Goal: Transaction & Acquisition: Purchase product/service

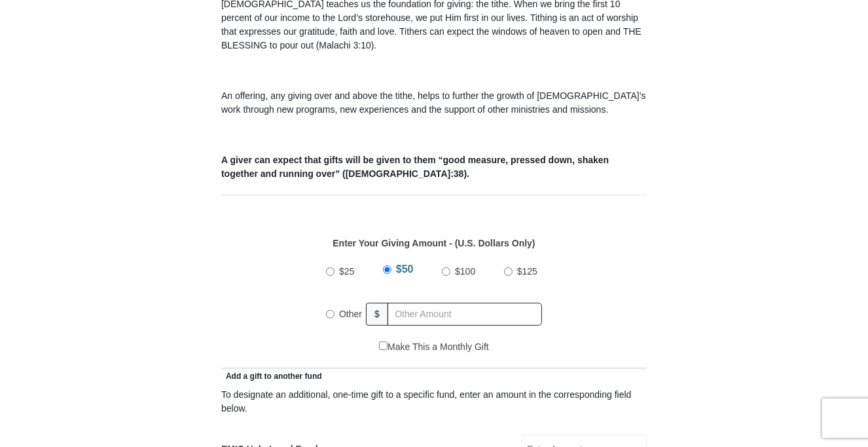
scroll to position [458, 0]
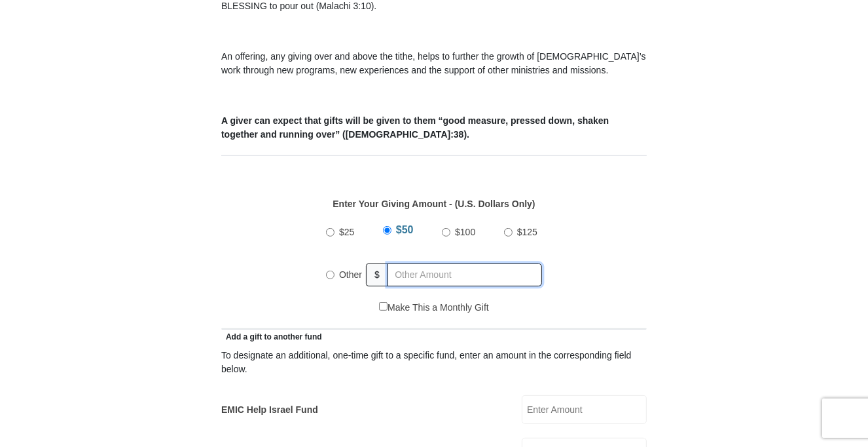
radio input "true"
click at [423, 263] on input "text" at bounding box center [467, 274] width 150 height 23
click at [295, 242] on div "$25 $50 $100 $125 Other $" at bounding box center [435, 257] width 412 height 85
click at [386, 228] on input "$50" at bounding box center [388, 232] width 9 height 9
radio input "true"
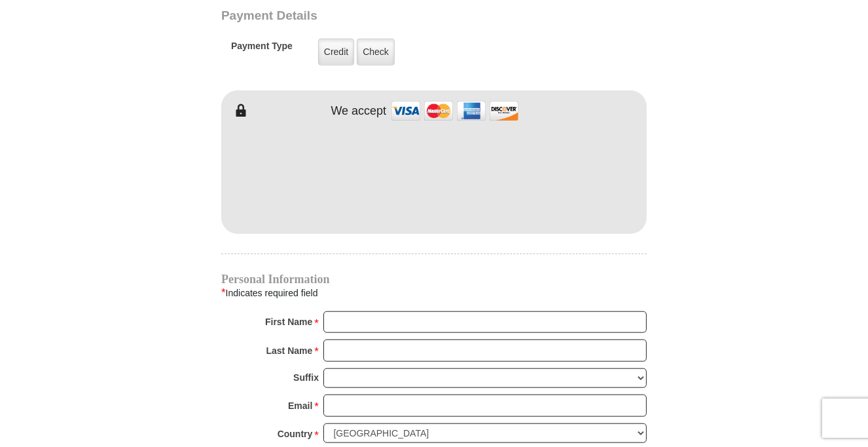
scroll to position [1113, 0]
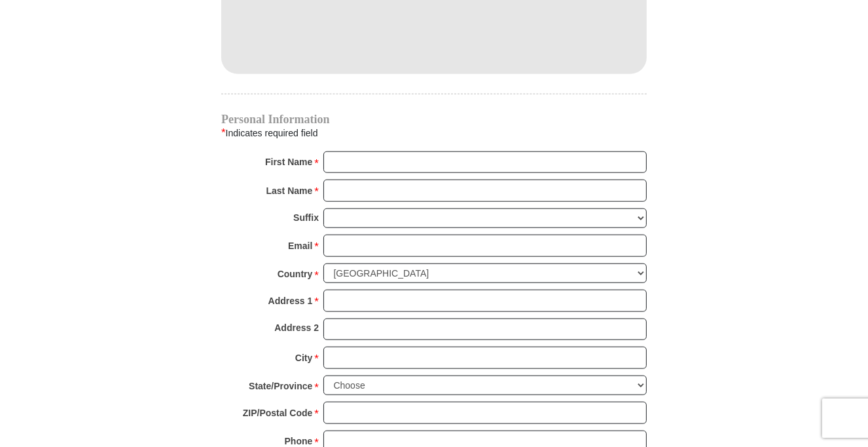
scroll to position [1310, 0]
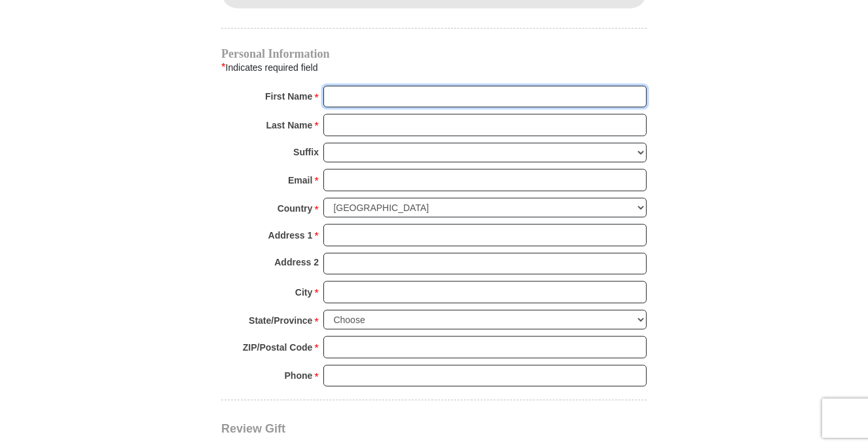
click at [447, 86] on input "First Name *" at bounding box center [484, 97] width 323 height 22
type input "[PERSON_NAME]"
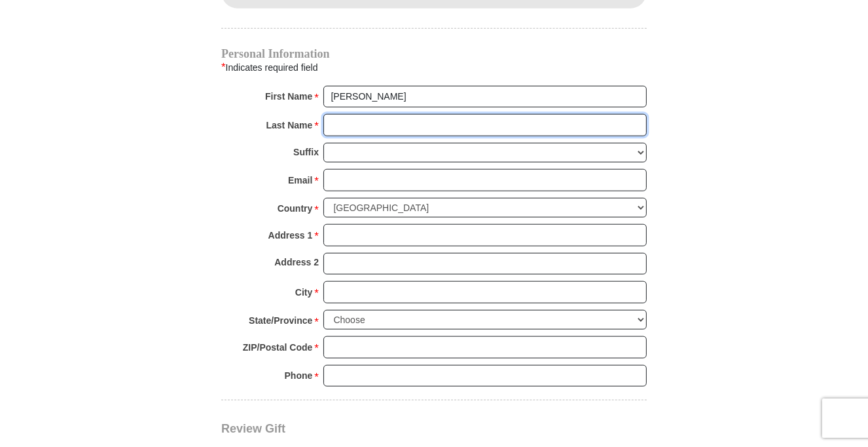
click at [415, 114] on input "Last Name *" at bounding box center [484, 125] width 323 height 22
type input "[PERSON_NAME]"
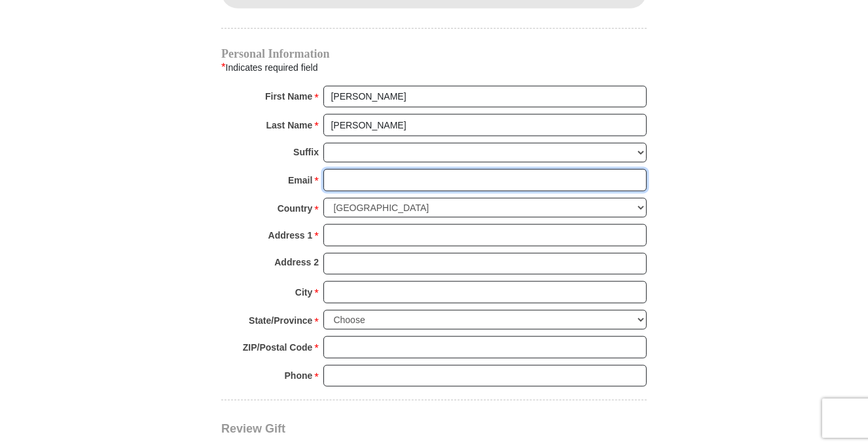
click at [403, 169] on input "Email *" at bounding box center [484, 180] width 323 height 22
type input "[EMAIL_ADDRESS][DOMAIN_NAME]"
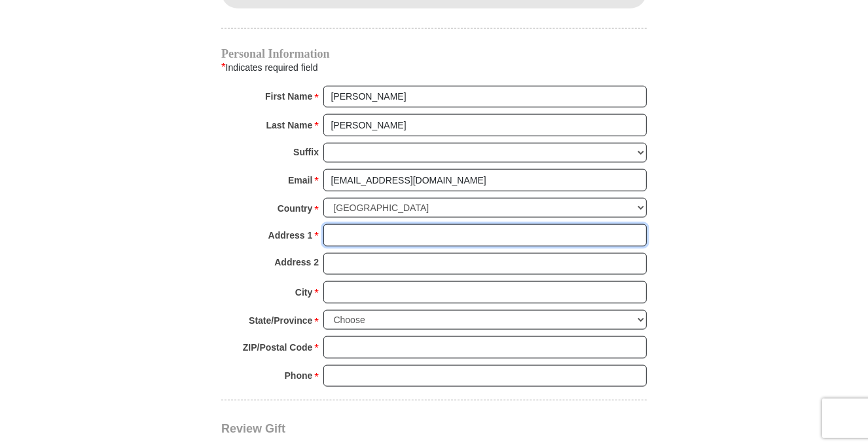
type input "[STREET_ADDRESS][PERSON_NAME]"
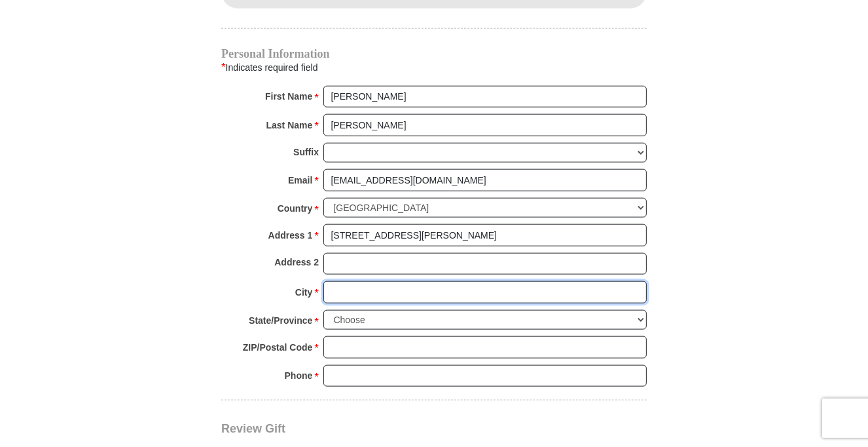
type input "[GEOGRAPHIC_DATA]"
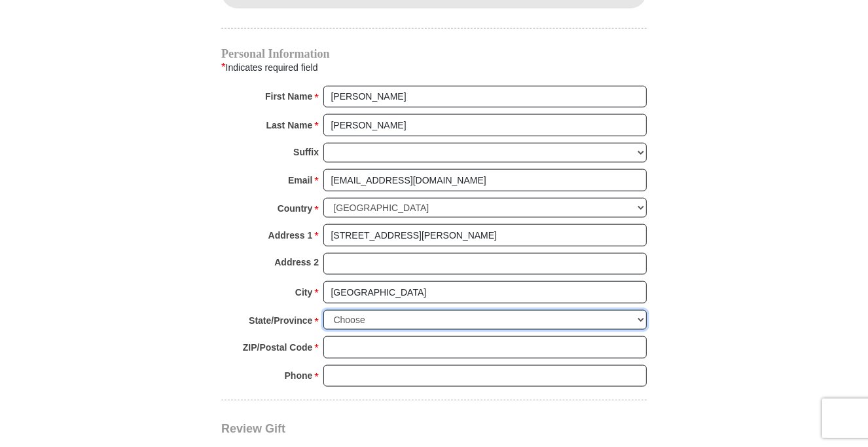
select select "[GEOGRAPHIC_DATA]"
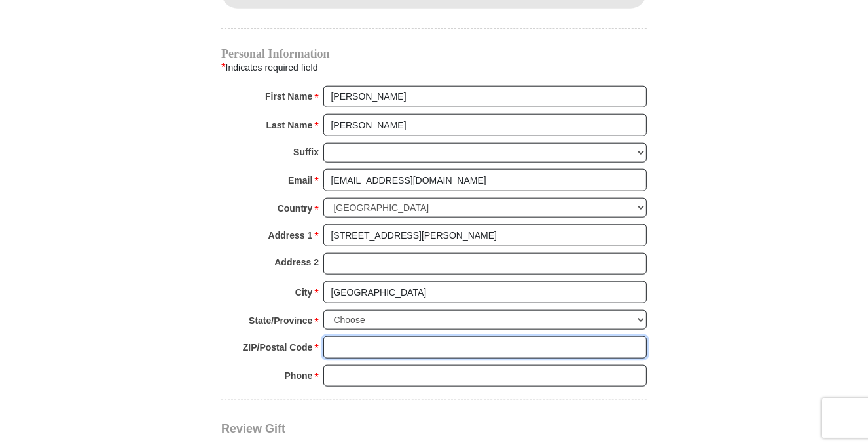
type input "76180"
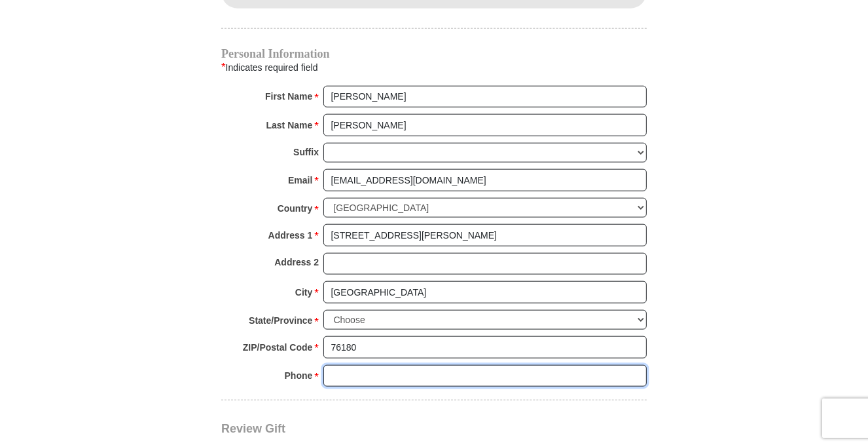
type input "4695257918"
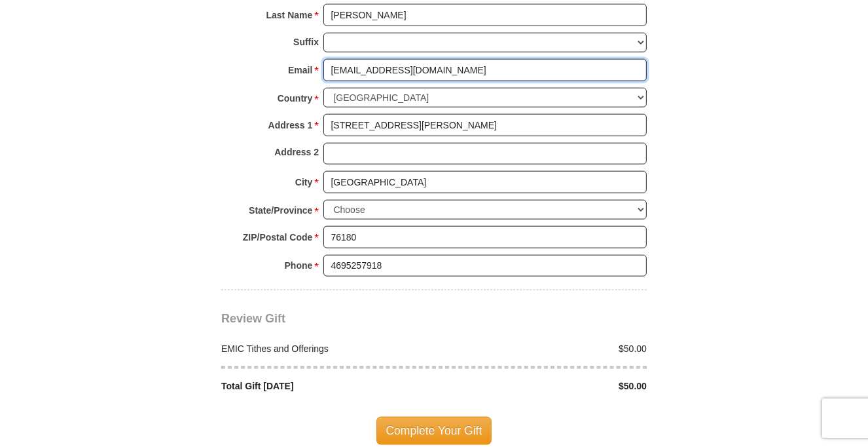
scroll to position [1441, 0]
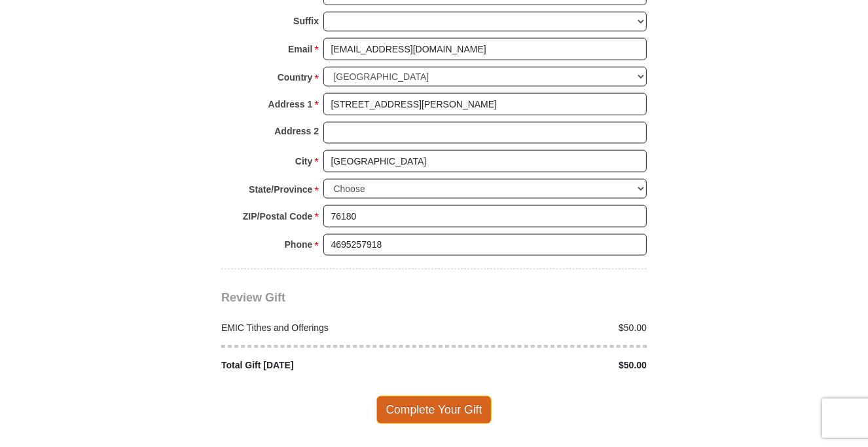
click at [443, 396] on span "Complete Your Gift" at bounding box center [435, 410] width 116 height 28
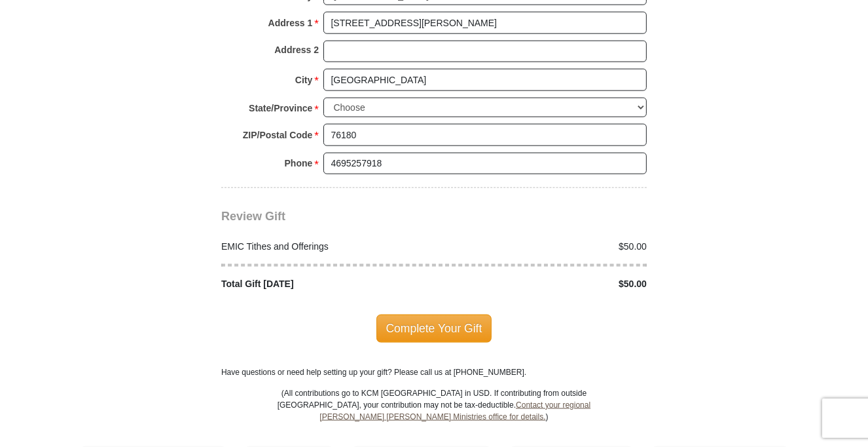
scroll to position [1591, 0]
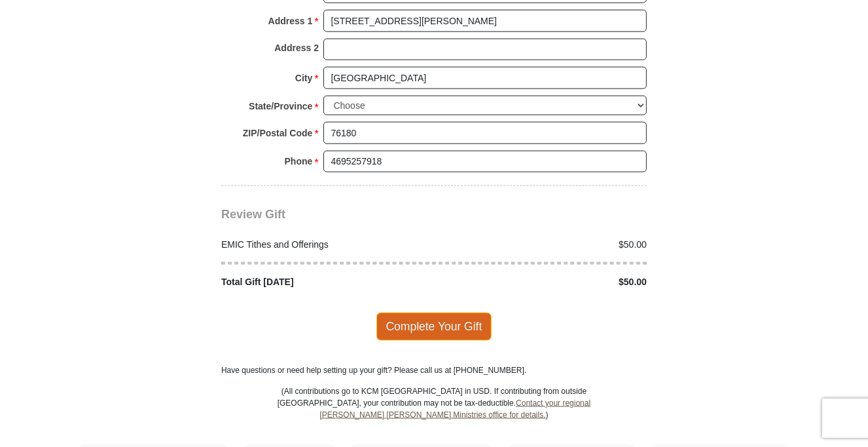
click at [427, 312] on span "Complete Your Gift" at bounding box center [435, 326] width 116 height 28
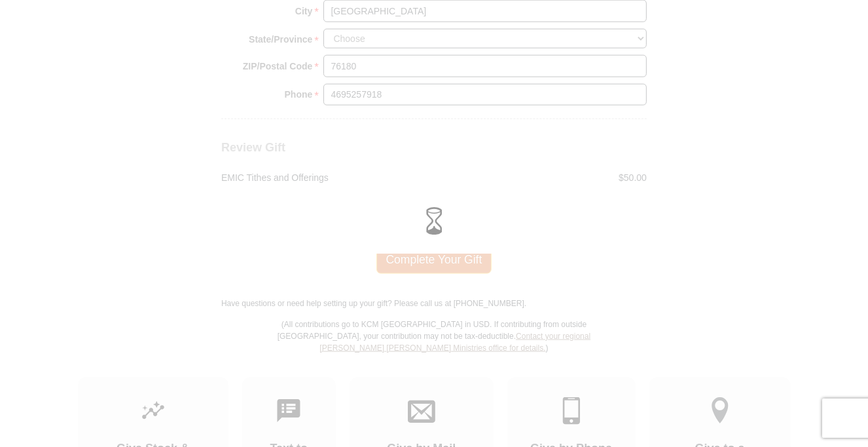
scroll to position [1524, 0]
